Goal: Complete application form

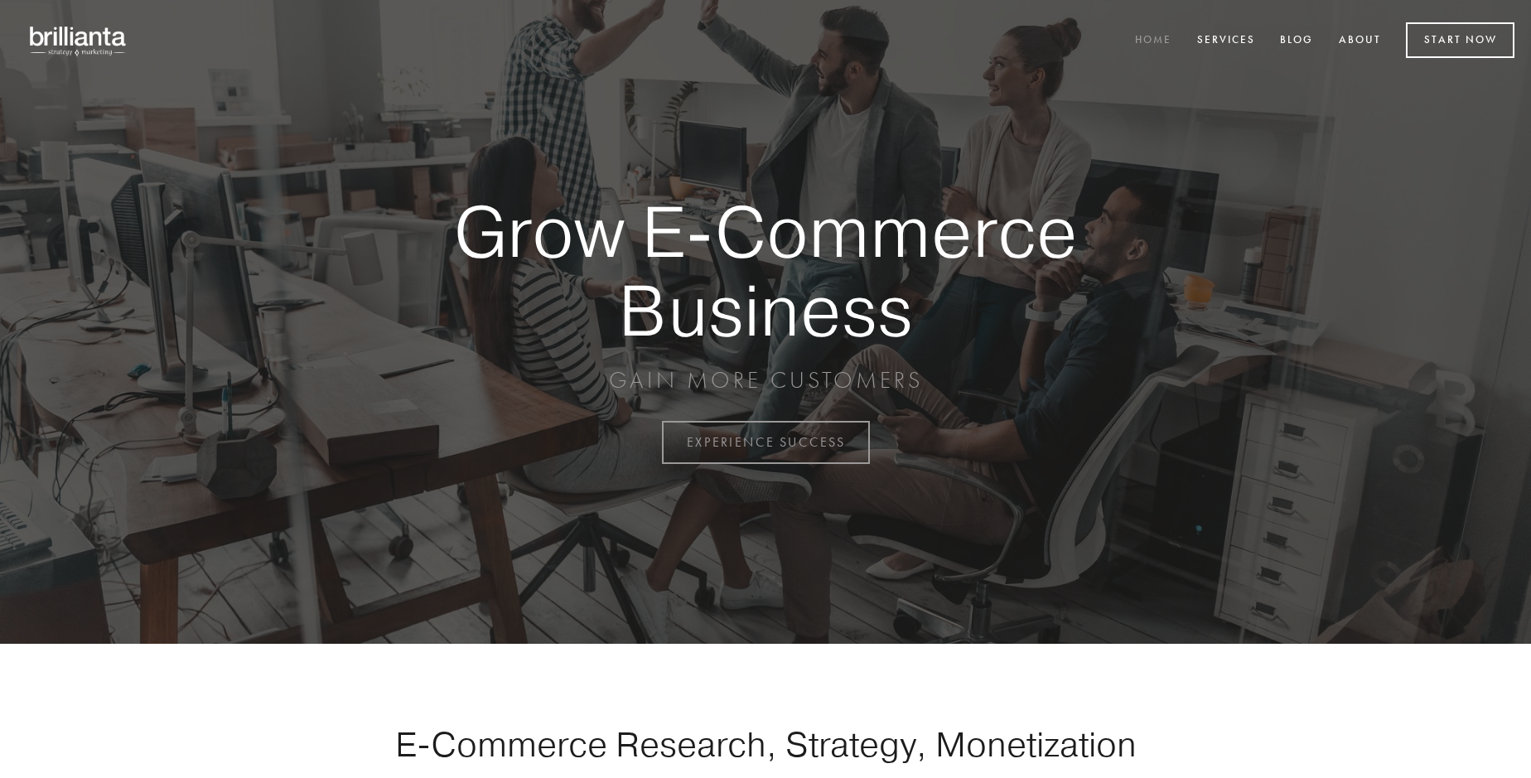
scroll to position [4341, 0]
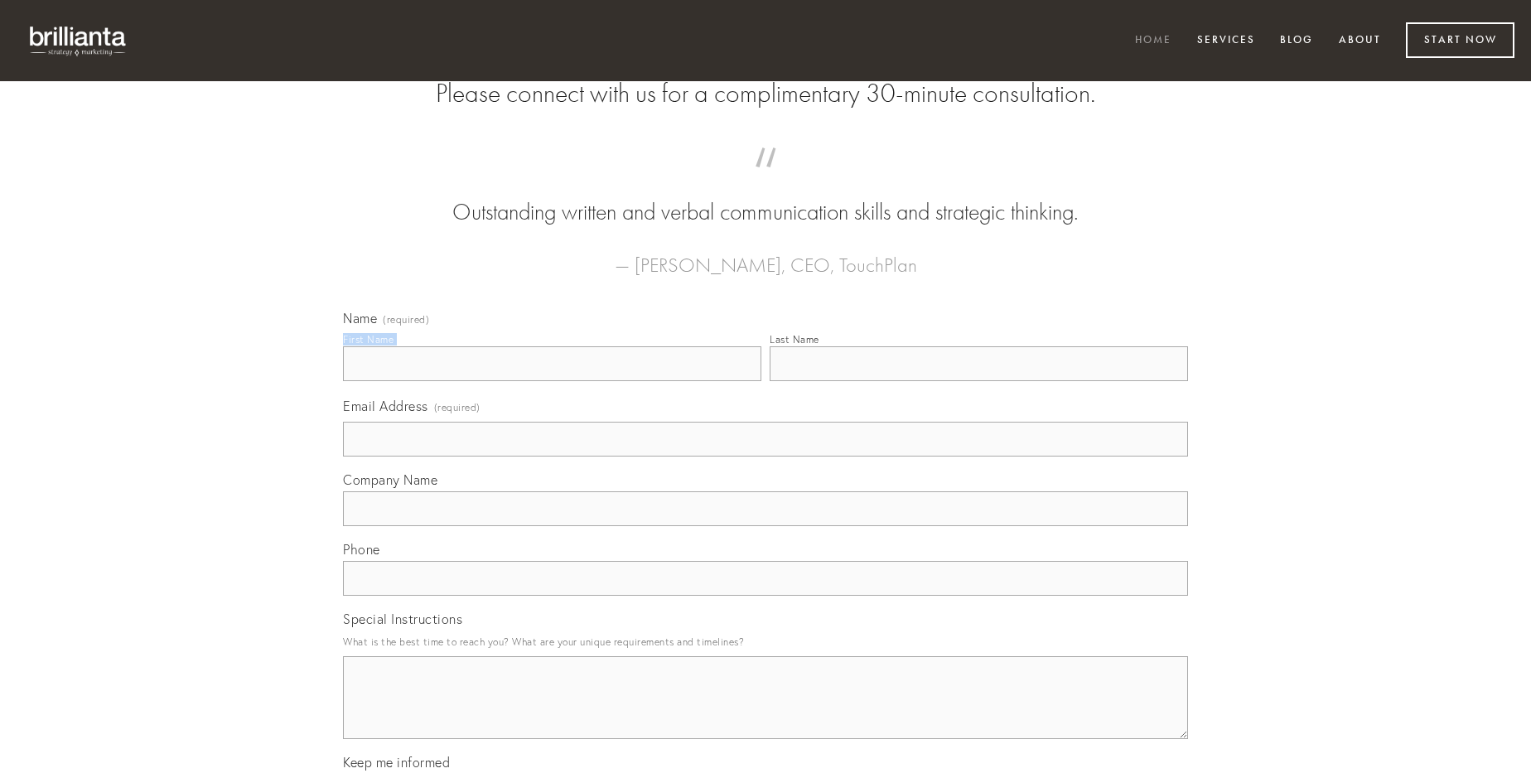
type input "[PERSON_NAME]"
click at [978, 381] on input "Last Name" at bounding box center [978, 363] width 418 height 35
type input "[PERSON_NAME]"
click at [765, 456] on input "Email Address (required)" at bounding box center [765, 439] width 845 height 35
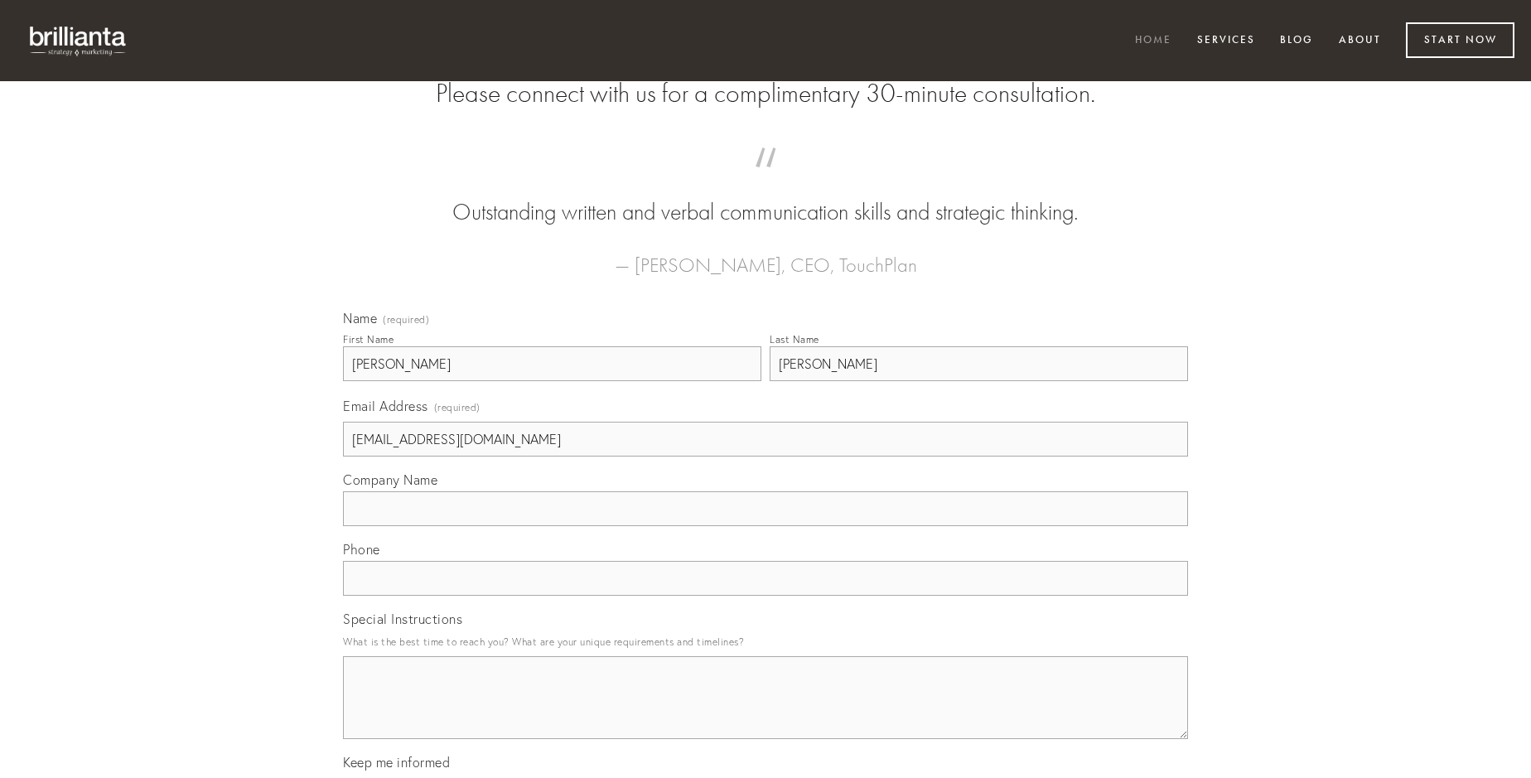
type input "[EMAIL_ADDRESS][DOMAIN_NAME]"
click at [765, 526] on input "Company Name" at bounding box center [765, 508] width 845 height 35
type input "abundans"
click at [765, 595] on input "text" at bounding box center [765, 578] width 845 height 35
click at [765, 712] on textarea "Special Instructions" at bounding box center [765, 697] width 845 height 83
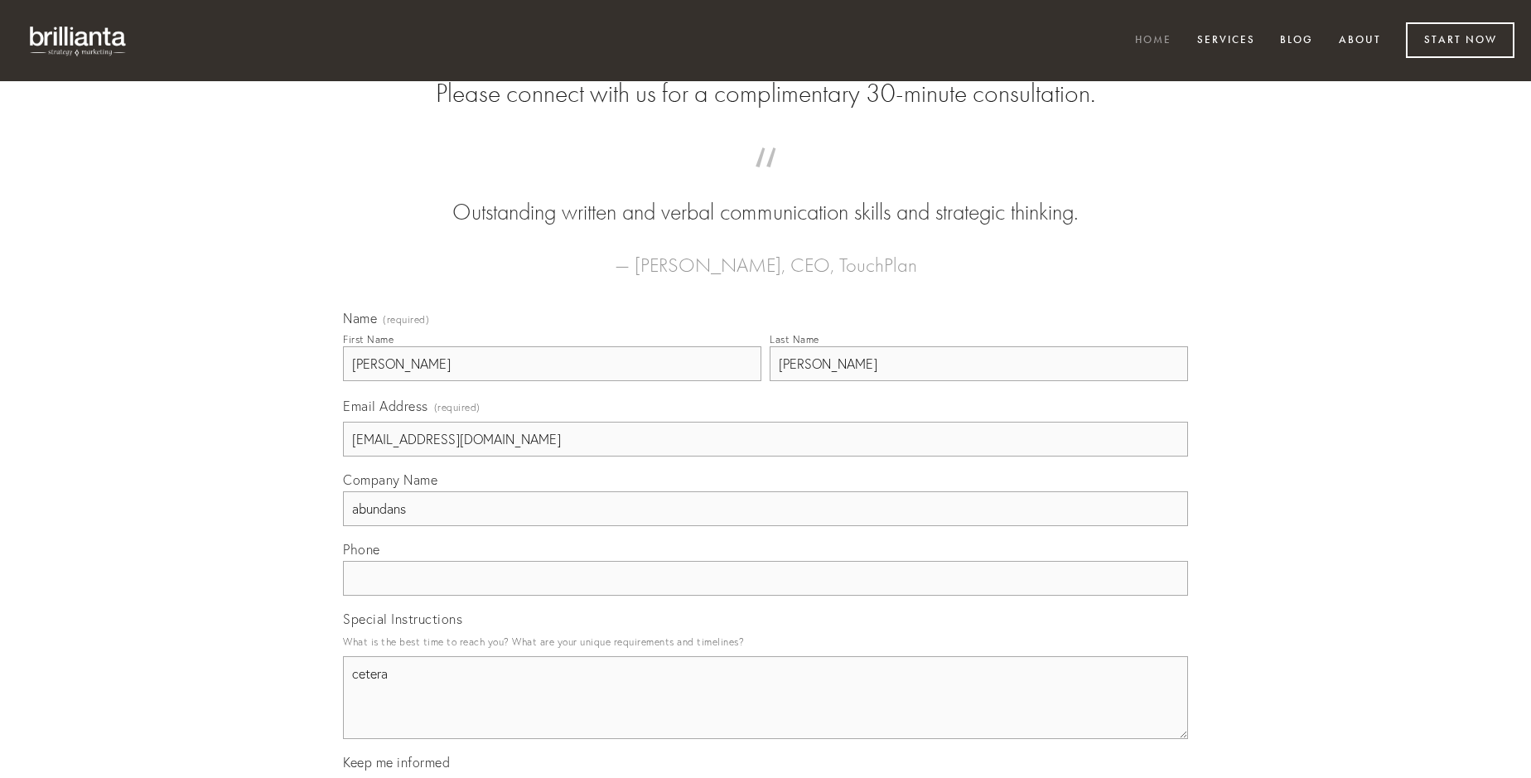
type textarea "cetera"
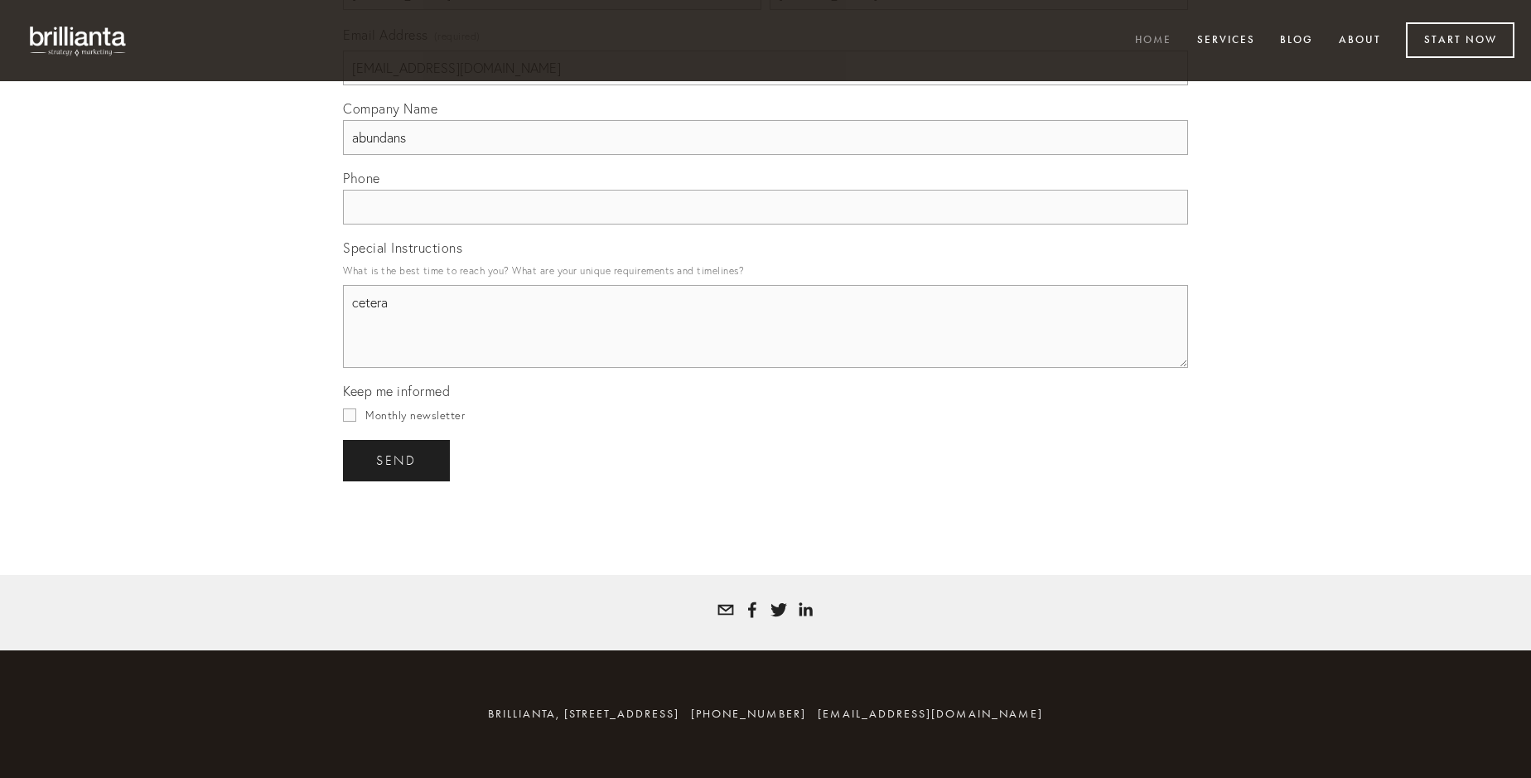
click at [398, 460] on span "send" at bounding box center [396, 460] width 41 height 15
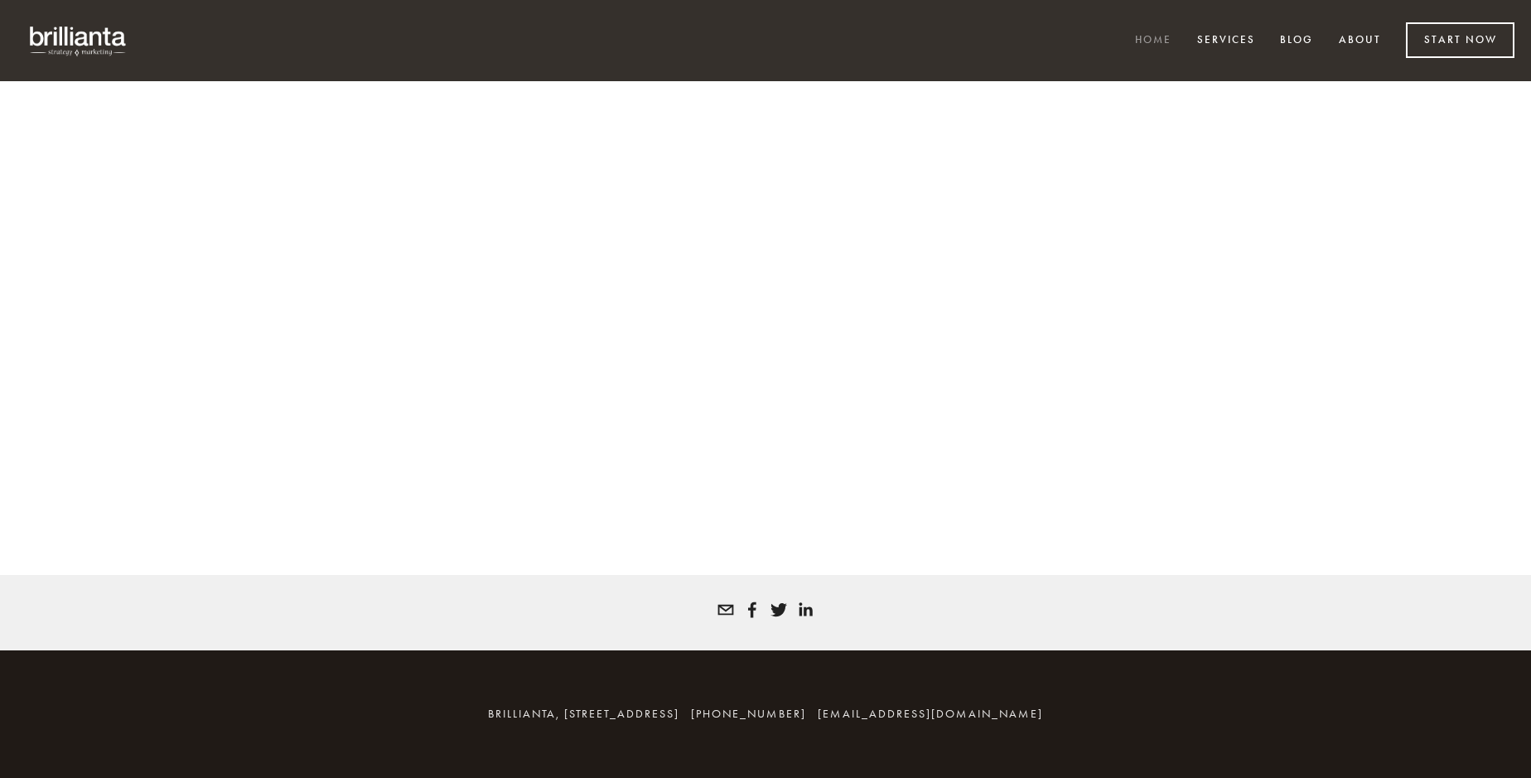
scroll to position [4319, 0]
